Goal: Navigation & Orientation: Find specific page/section

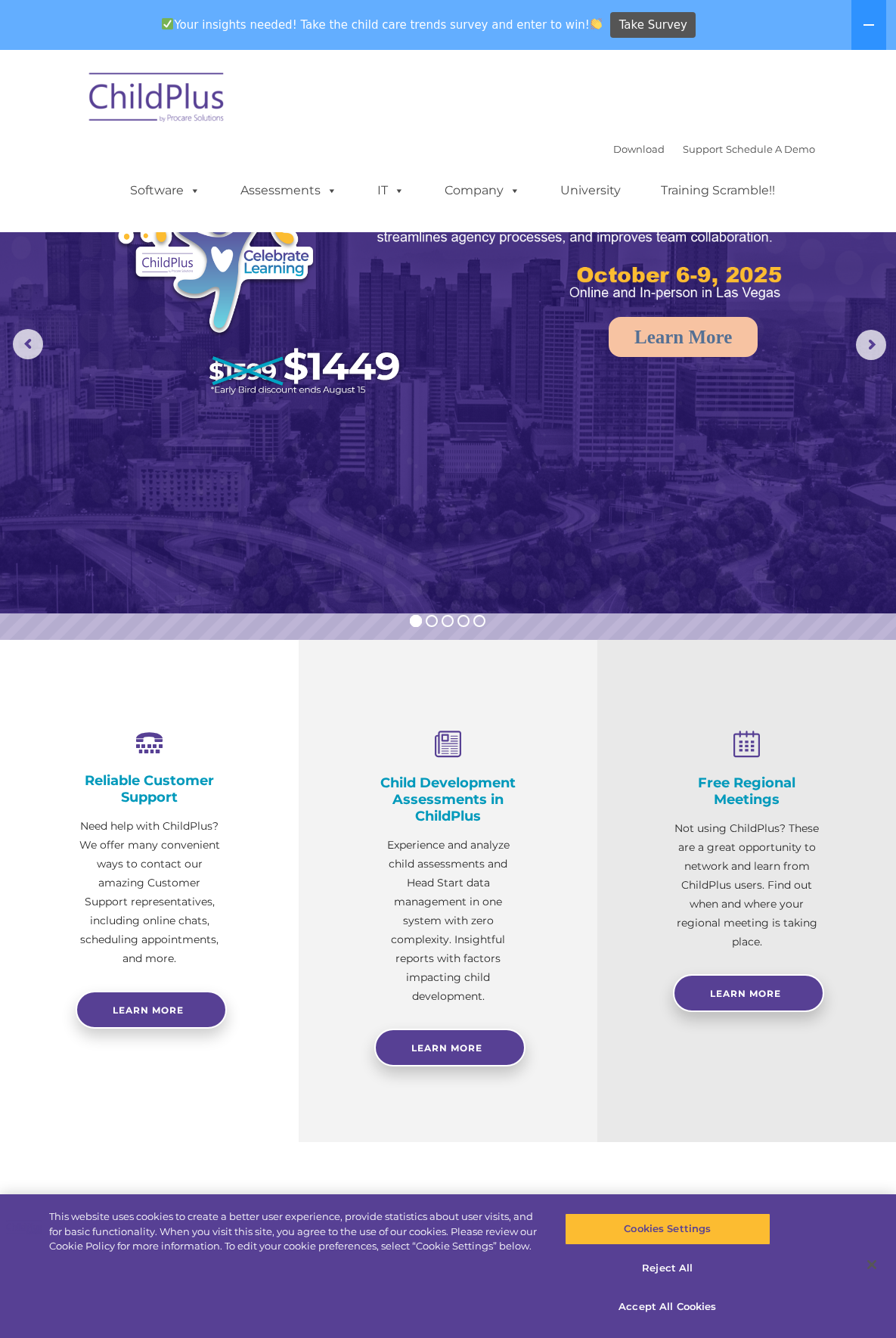
select select "MEDIUM"
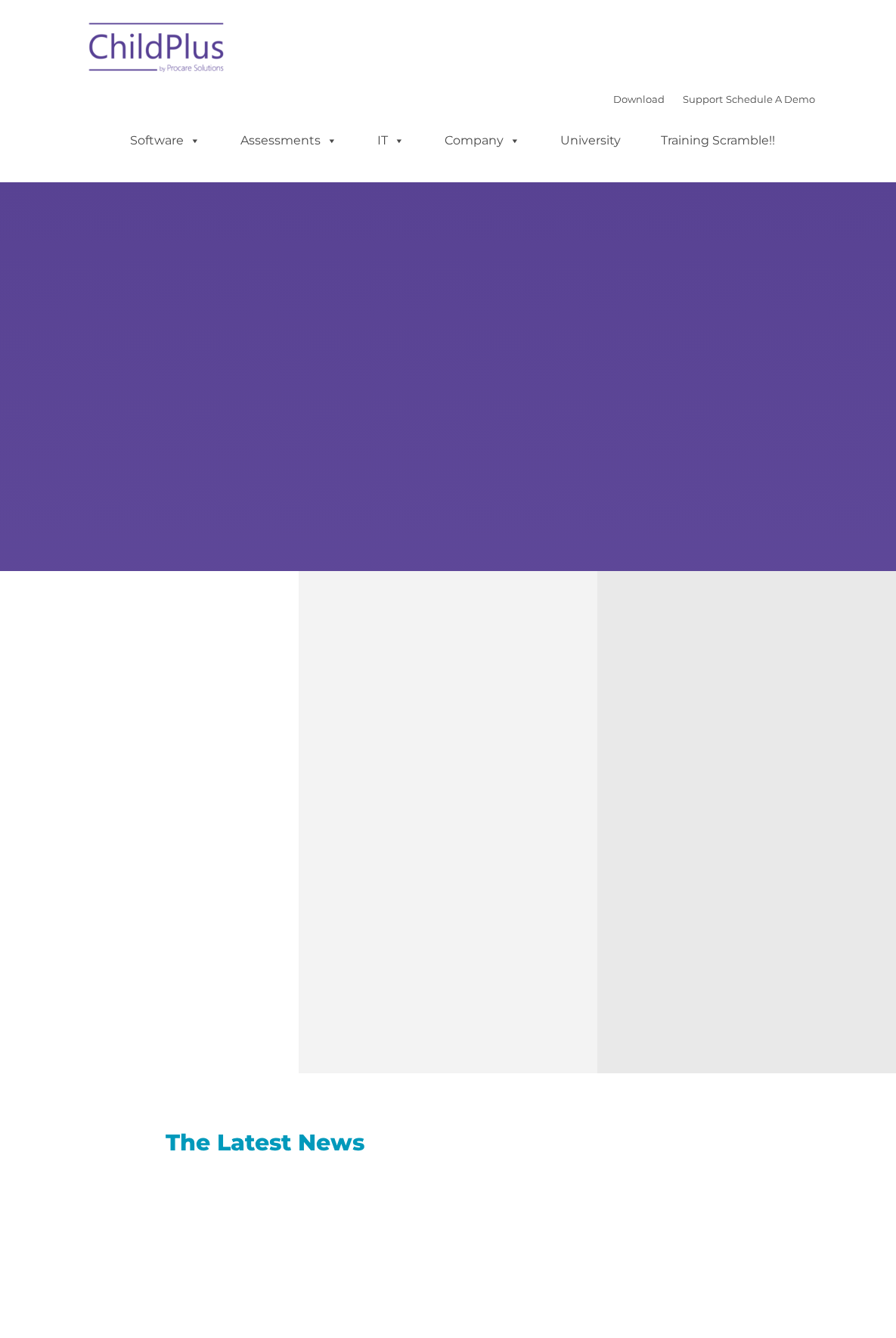
type input ""
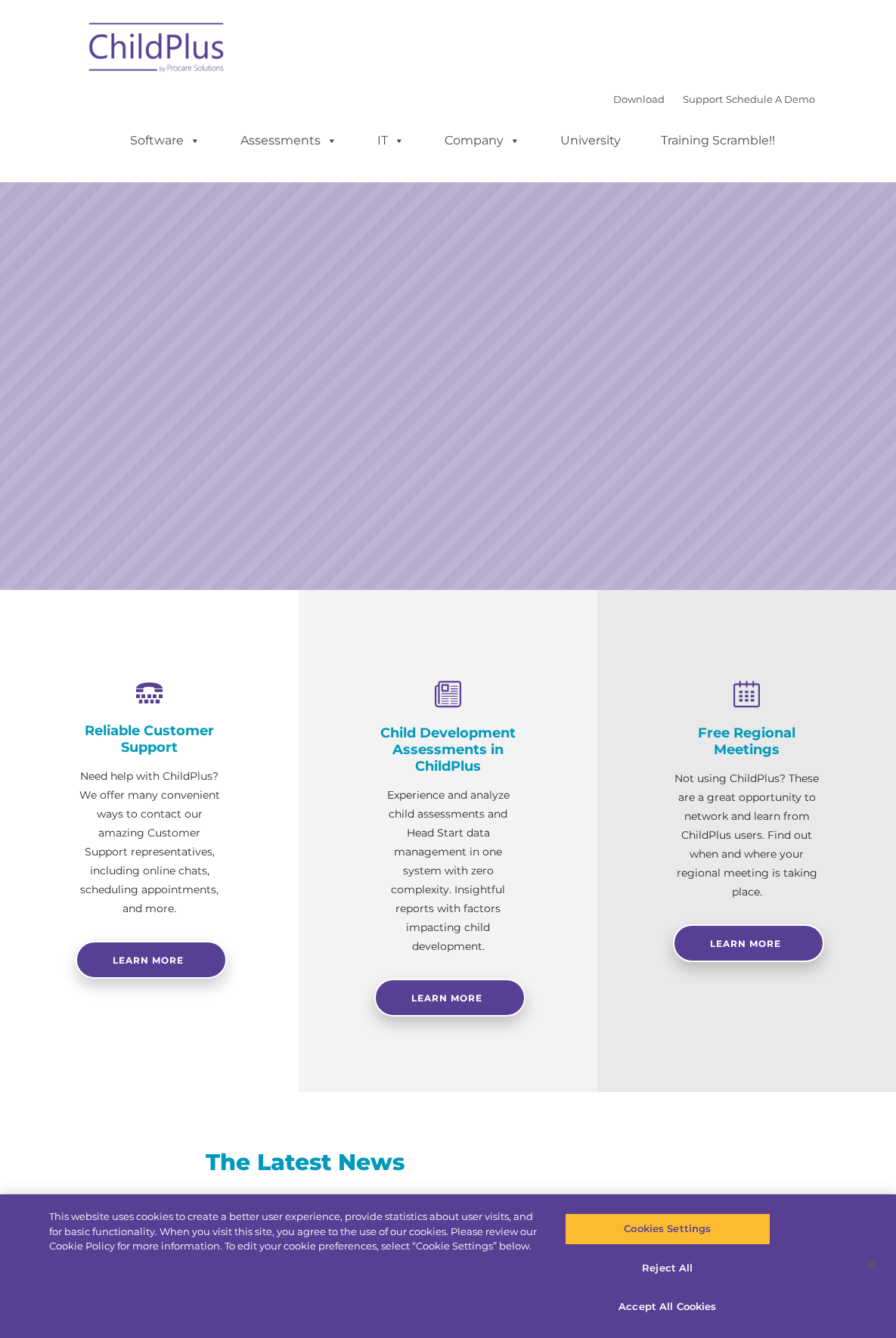
select select "MEDIUM"
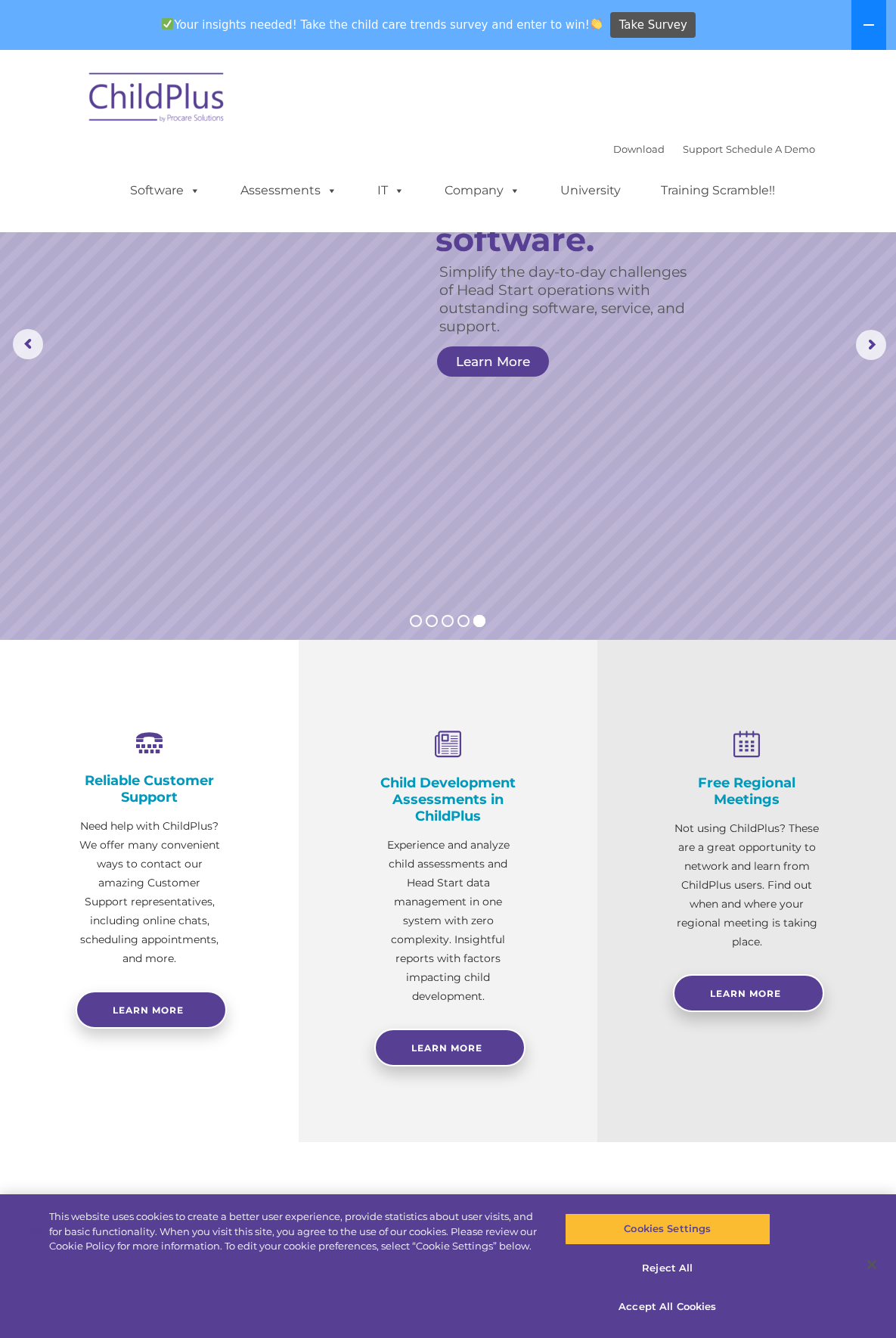
click at [864, 25] on icon at bounding box center [869, 25] width 11 height 2
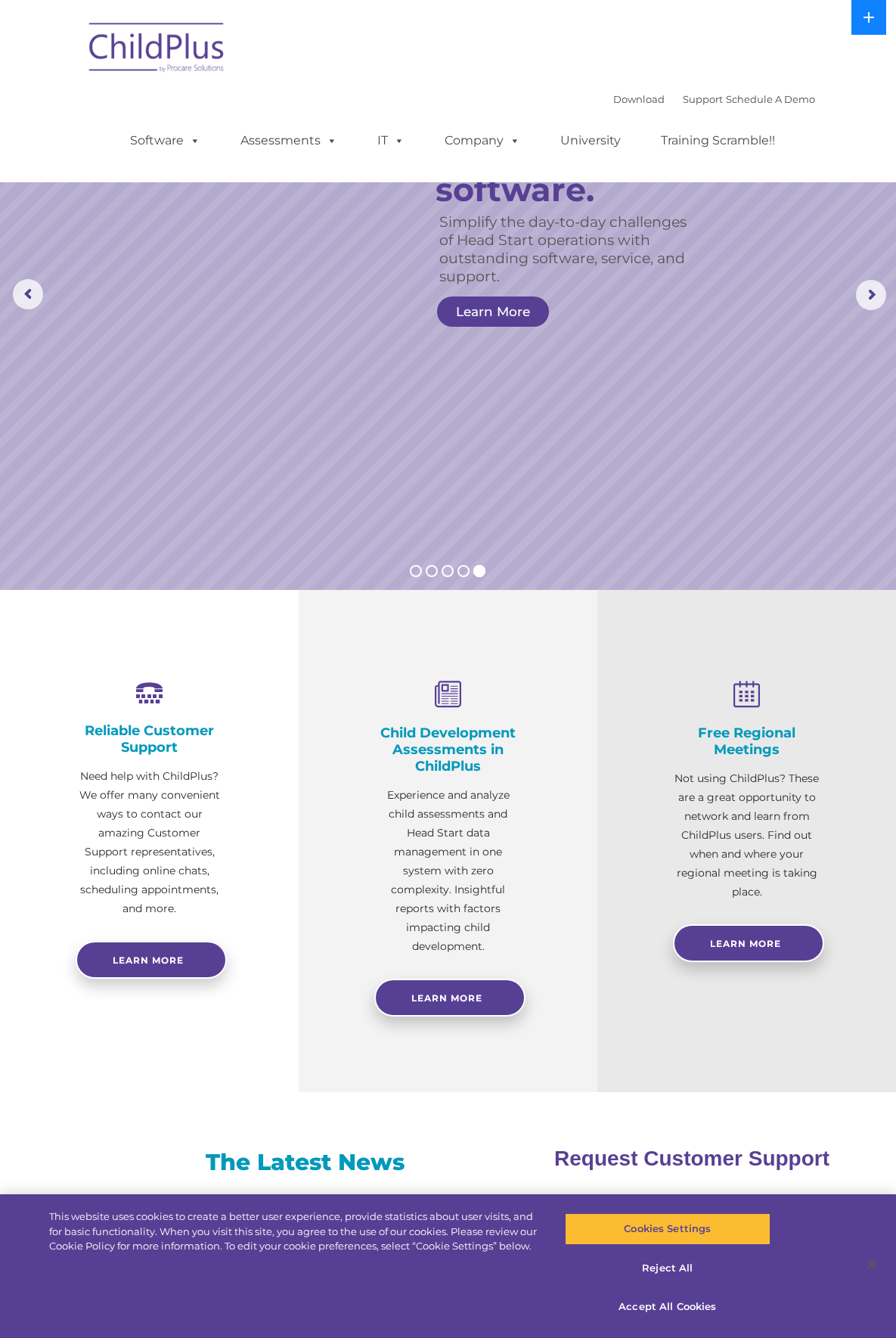
click at [866, 24] on button at bounding box center [869, 17] width 34 height 34
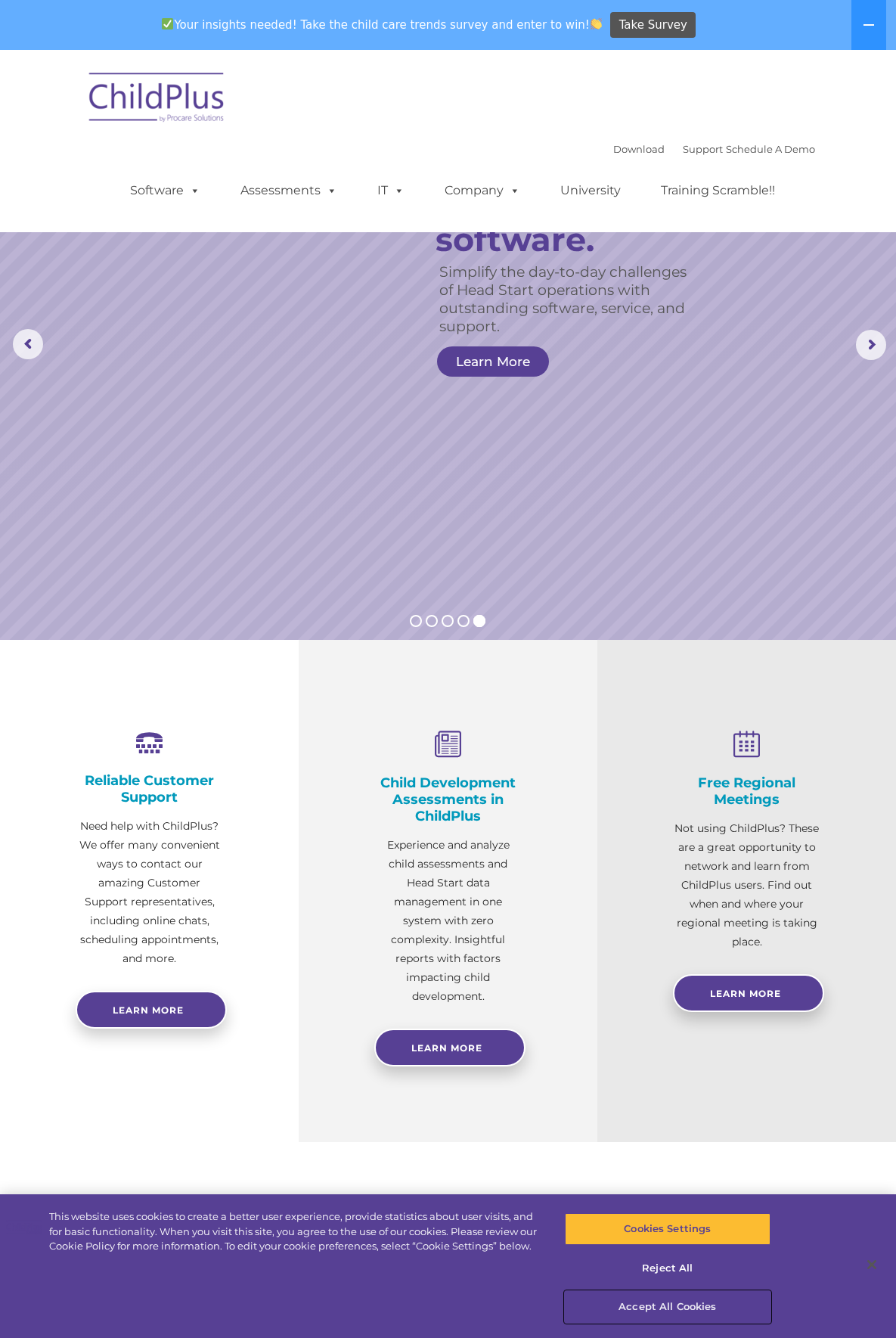
click at [670, 1309] on button "Accept All Cookies" at bounding box center [668, 1307] width 206 height 32
